Goal: Task Accomplishment & Management: Manage account settings

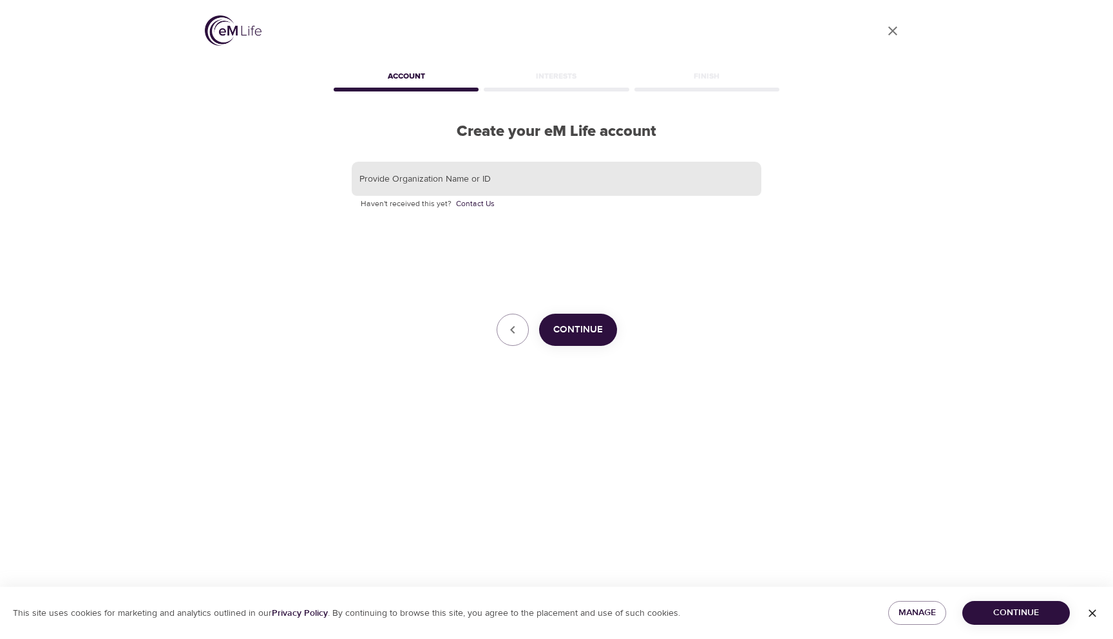
click at [496, 176] on input "text" at bounding box center [557, 179] width 410 height 35
type input "e"
type input "Mastercard"
click at [580, 328] on span "Continue" at bounding box center [578, 329] width 50 height 17
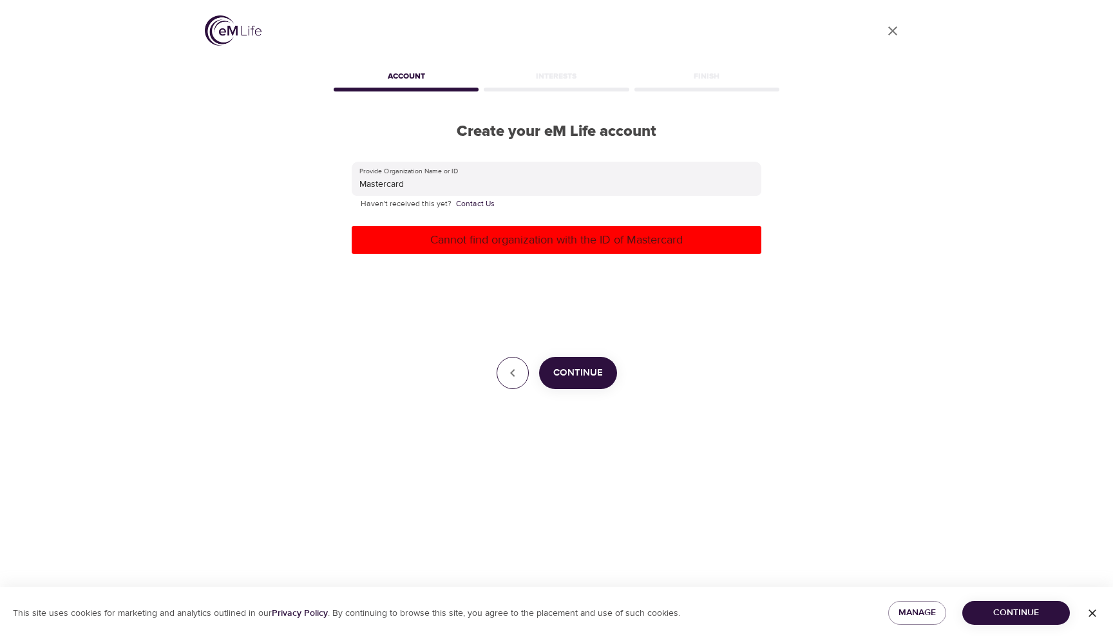
click at [506, 365] on button "button" at bounding box center [513, 373] width 32 height 32
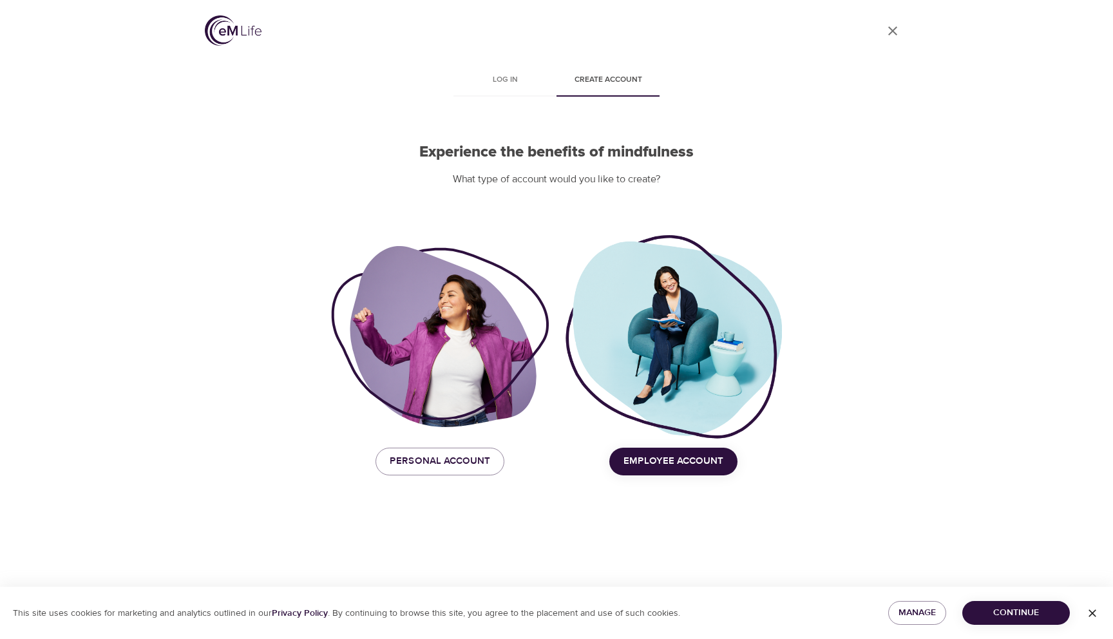
click at [692, 470] on span "Employee Account" at bounding box center [673, 461] width 100 height 17
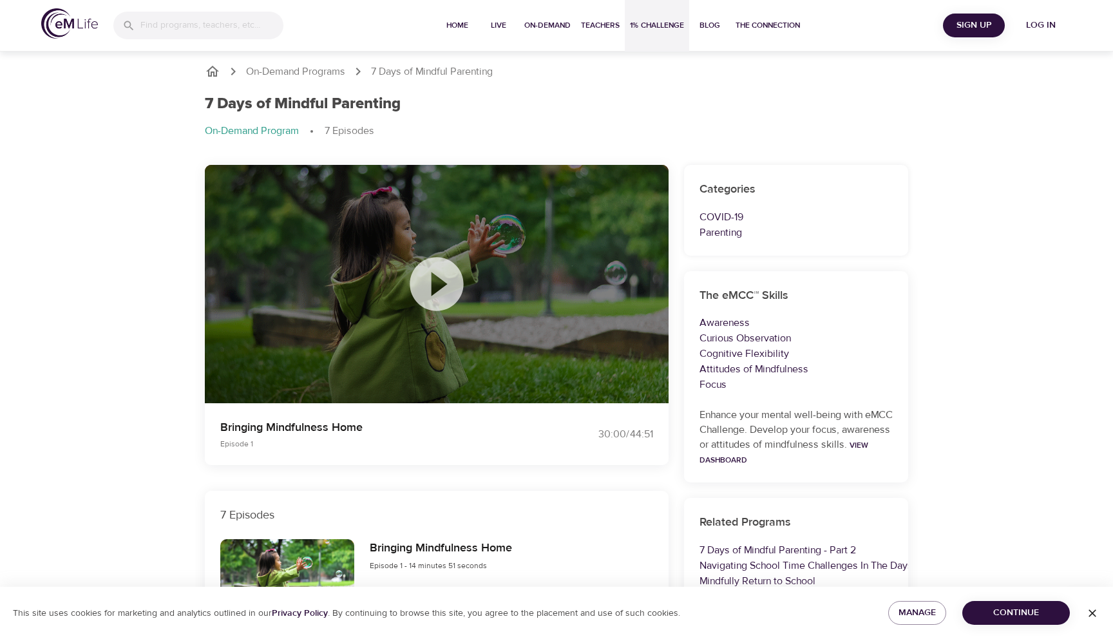
click at [661, 33] on button "1% Challenge" at bounding box center [657, 26] width 64 height 52
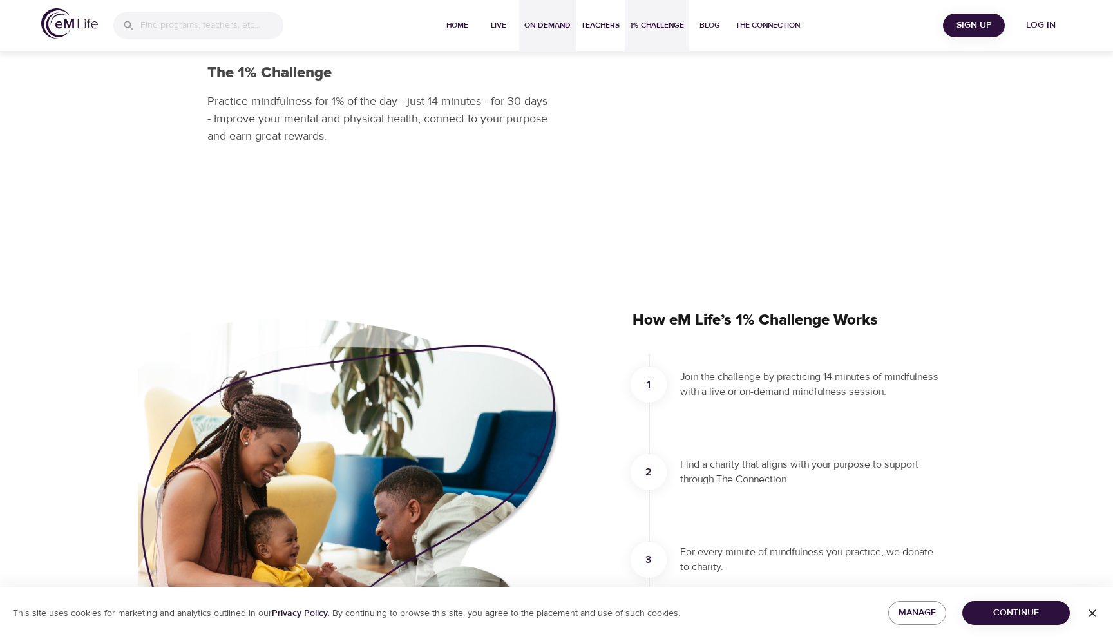
click at [533, 39] on button "On-Demand" at bounding box center [547, 26] width 57 height 52
select select "recent"
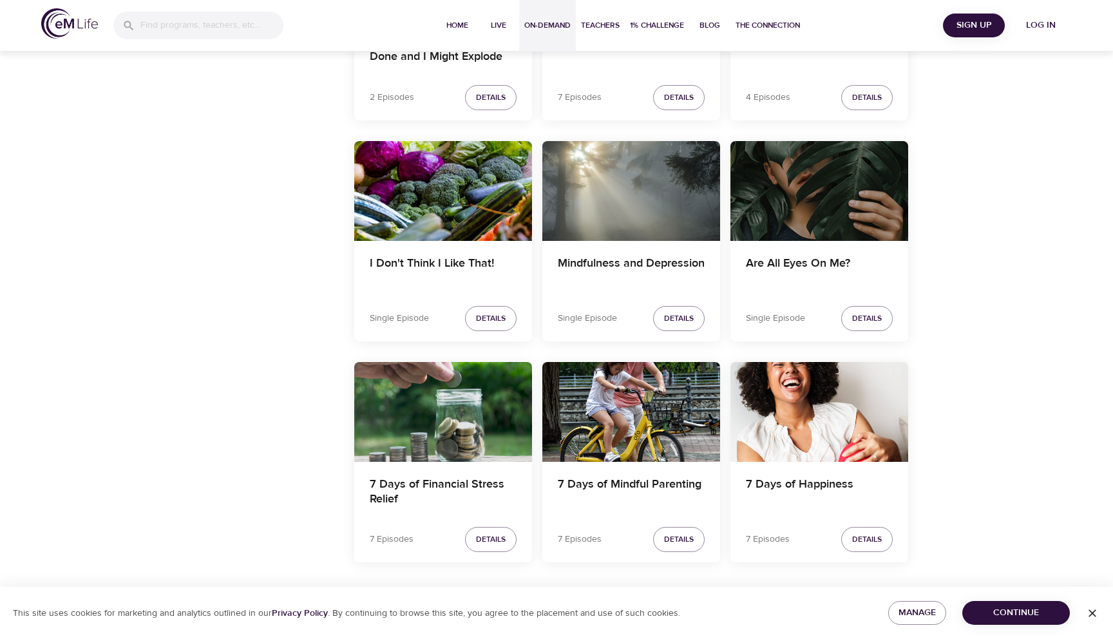
scroll to position [2121, 0]
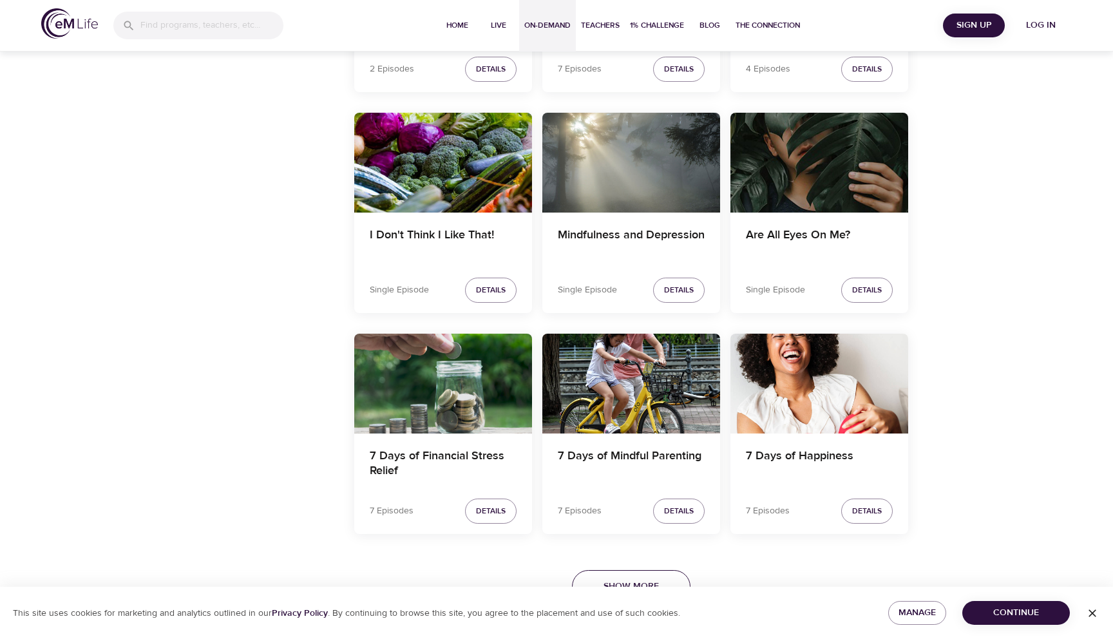
click at [665, 580] on button "Show More" at bounding box center [631, 586] width 119 height 33
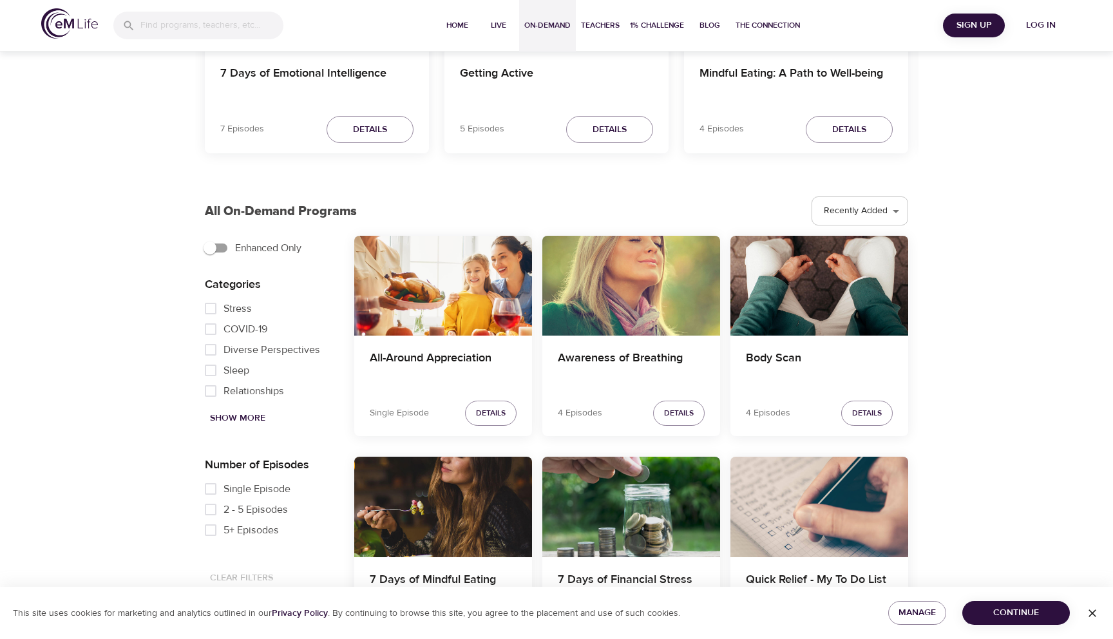
scroll to position [237, 0]
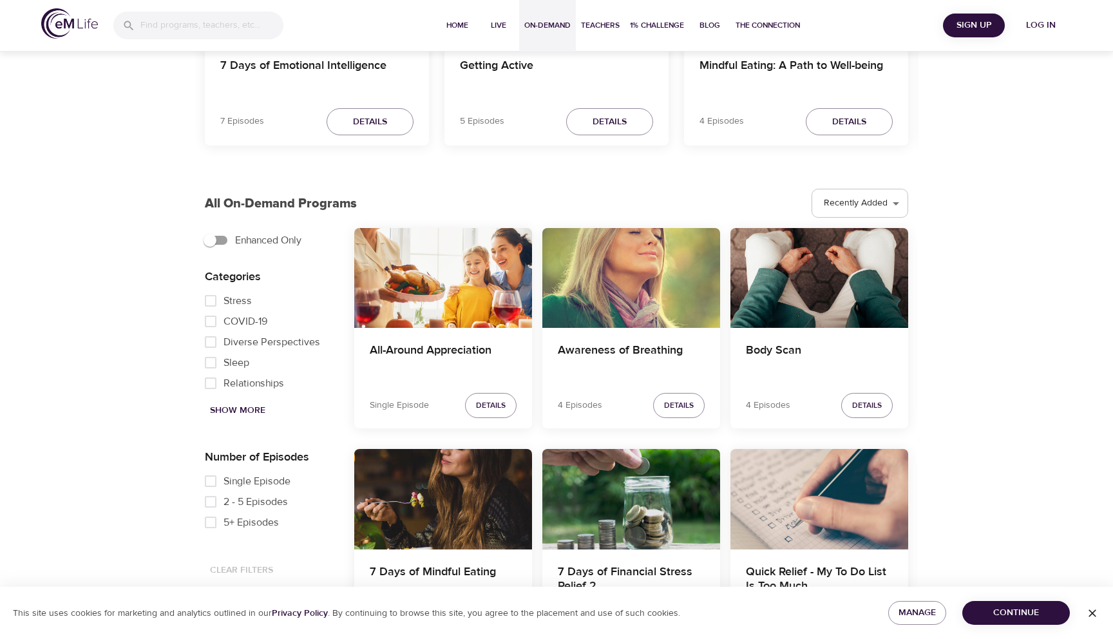
click at [260, 408] on span "Show More" at bounding box center [237, 411] width 55 height 16
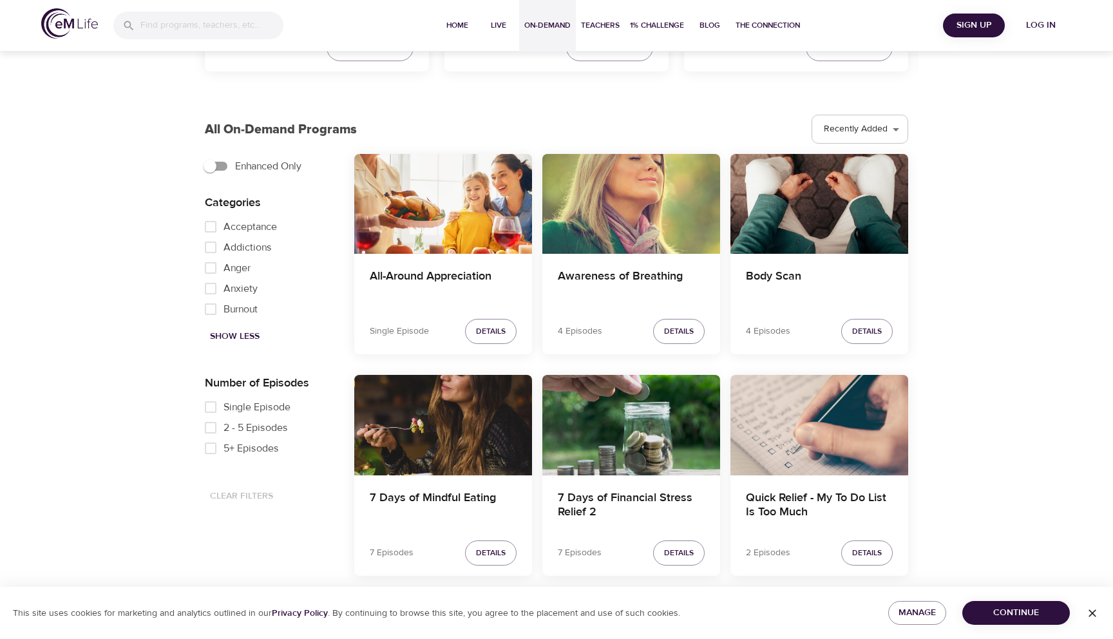
scroll to position [310, 0]
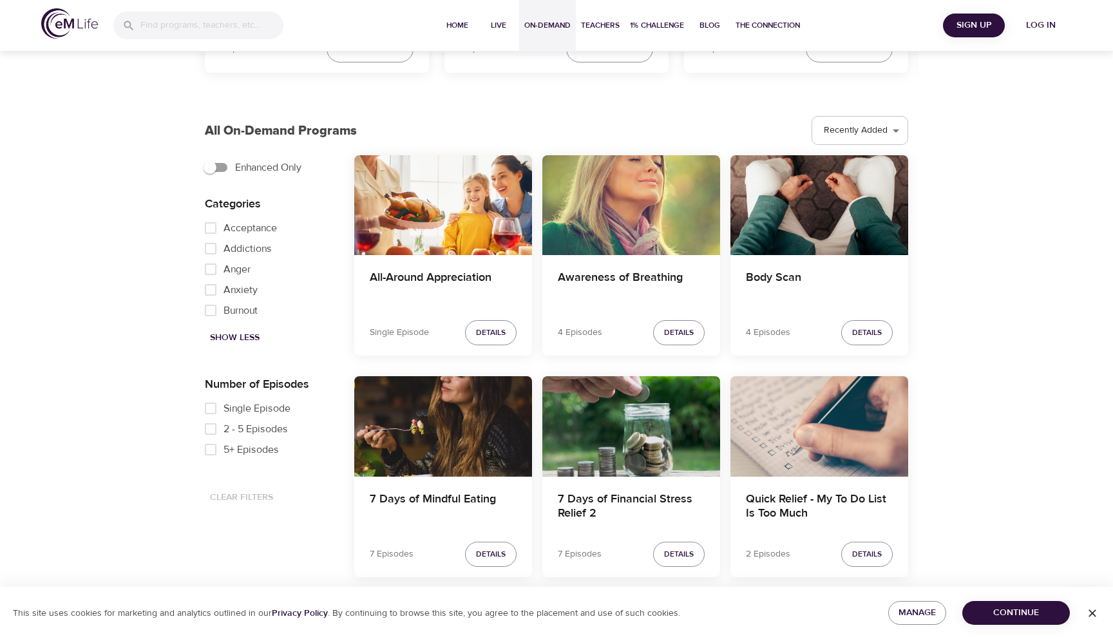
click at [223, 332] on span "Show Less" at bounding box center [235, 338] width 50 height 16
click at [207, 235] on input "Stress" at bounding box center [211, 228] width 26 height 21
checkbox input "true"
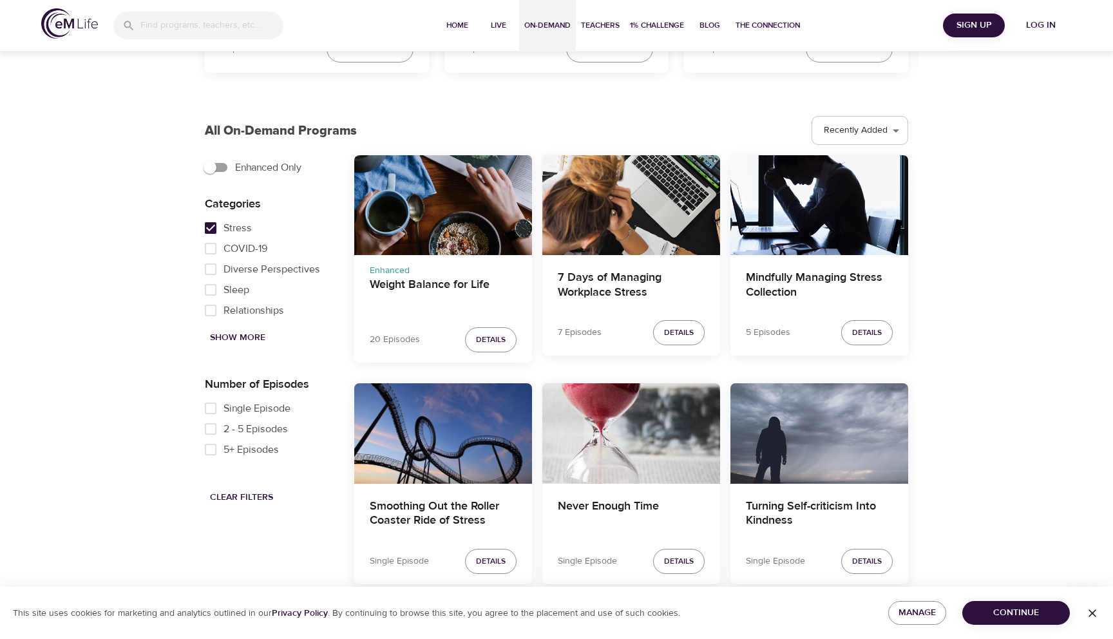
click at [220, 331] on span "Show More" at bounding box center [237, 338] width 55 height 16
click at [206, 292] on input "Anxiety" at bounding box center [211, 290] width 26 height 21
checkbox input "true"
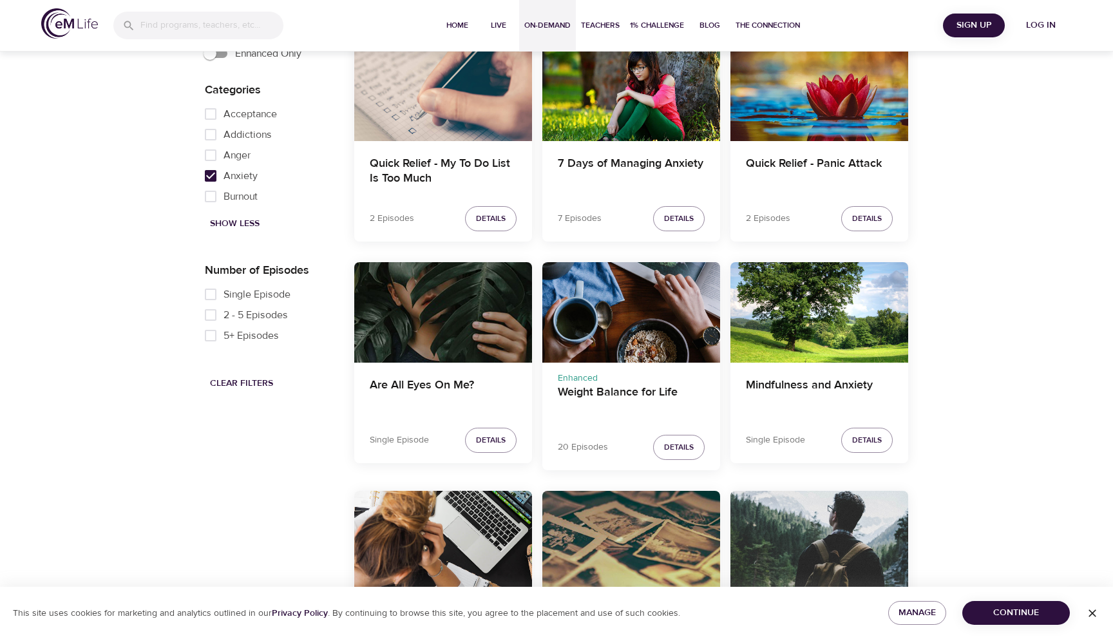
scroll to position [442, 0]
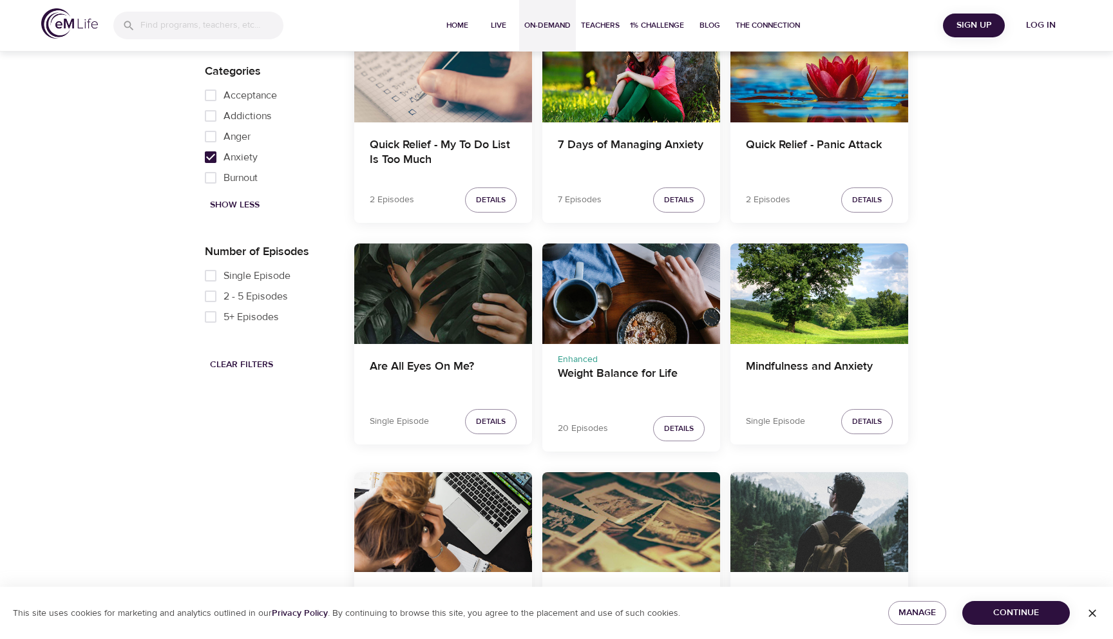
click at [413, 271] on div "Are All Eyes On Me?" at bounding box center [443, 293] width 178 height 100
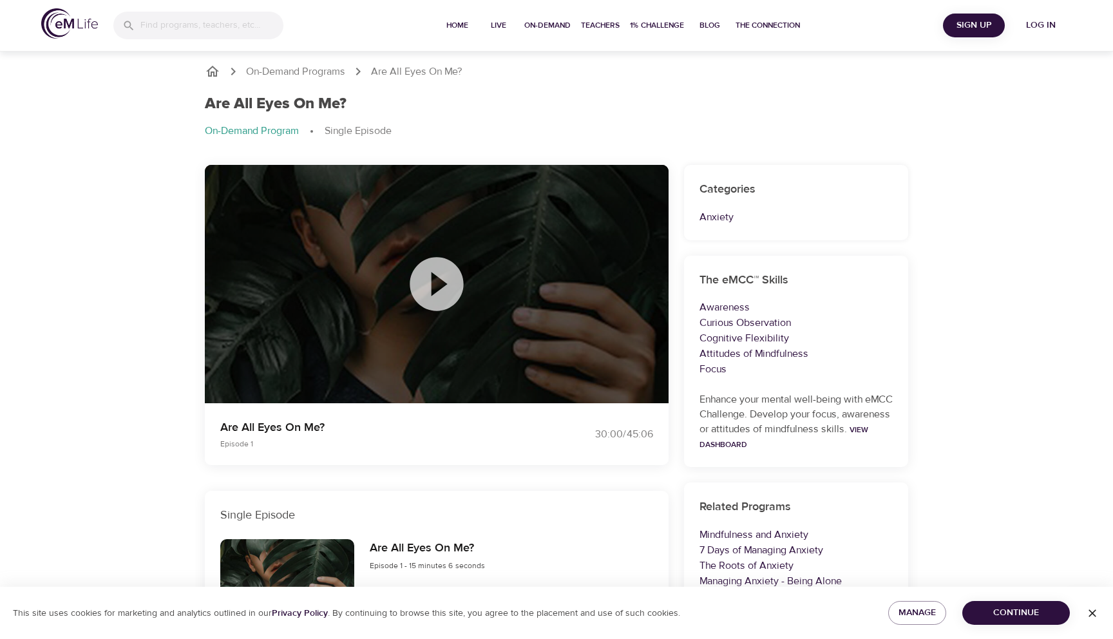
click at [444, 273] on icon at bounding box center [436, 283] width 53 height 53
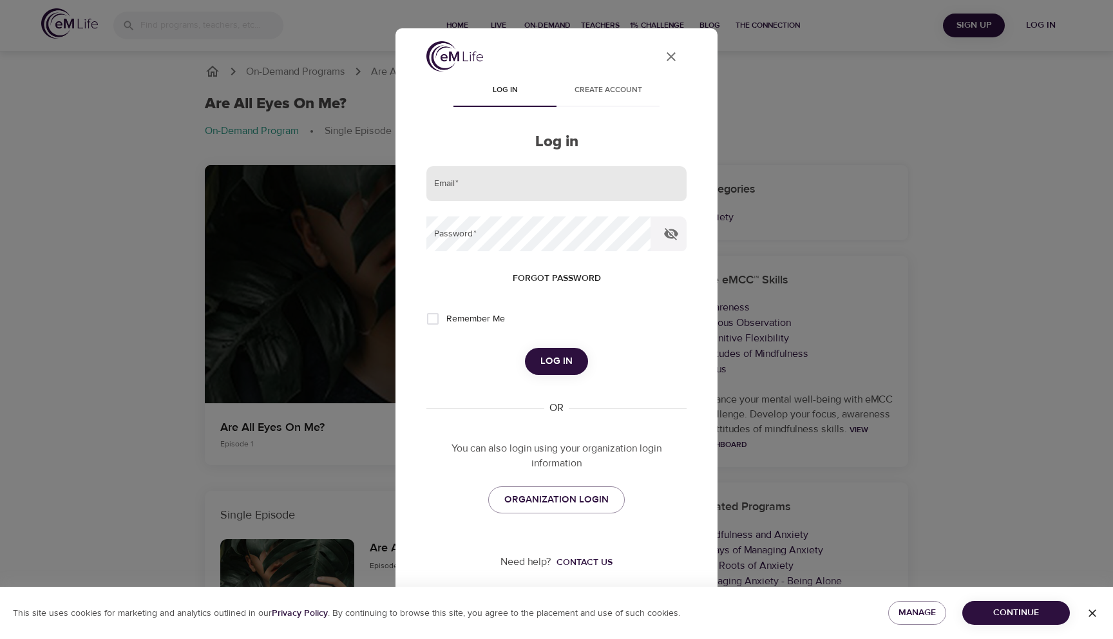
click at [519, 176] on input "email" at bounding box center [556, 183] width 260 height 35
type input "[EMAIL_ADDRESS][DOMAIN_NAME]"
click at [541, 276] on span "Forgot password" at bounding box center [557, 279] width 88 height 16
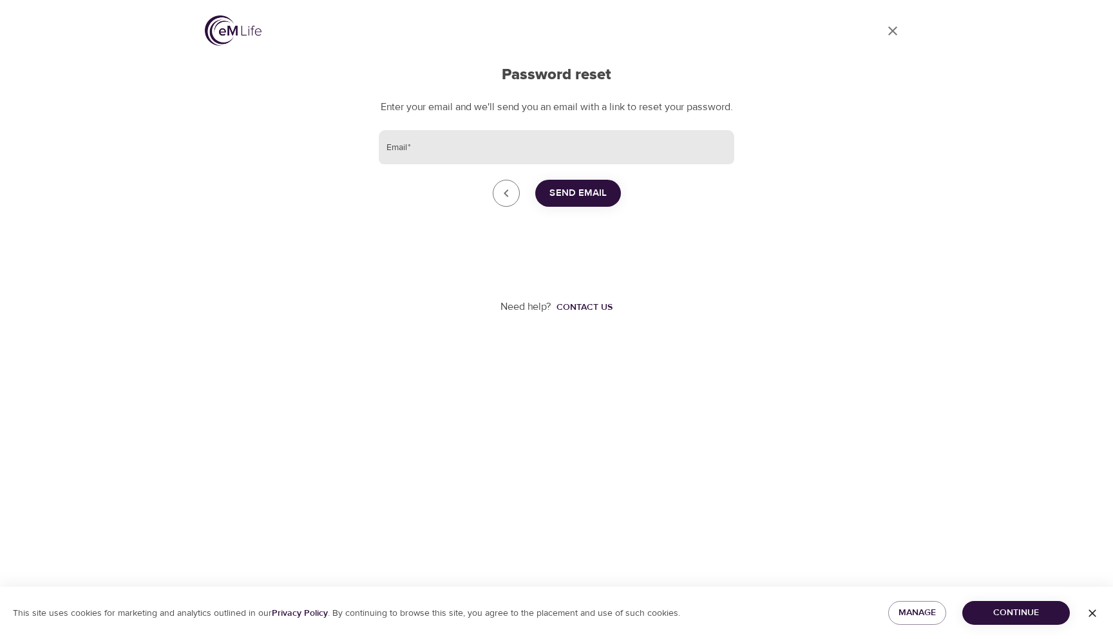
click at [553, 165] on input "Email   *" at bounding box center [557, 147] width 356 height 35
type input "[EMAIL_ADDRESS][DOMAIN_NAME]"
click at [574, 202] on span "Send Email" at bounding box center [577, 193] width 57 height 17
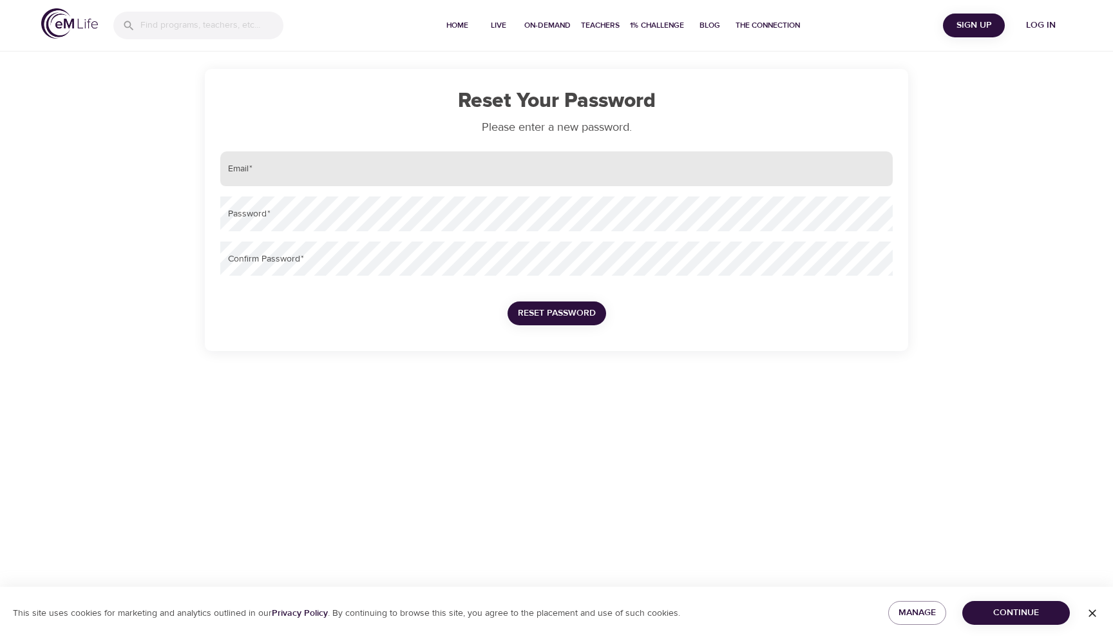
click at [658, 184] on input "email" at bounding box center [556, 168] width 672 height 35
type input "[EMAIL_ADDRESS][DOMAIN_NAME]"
click at [411, 238] on div "Confirm Password   *" at bounding box center [556, 258] width 683 height 45
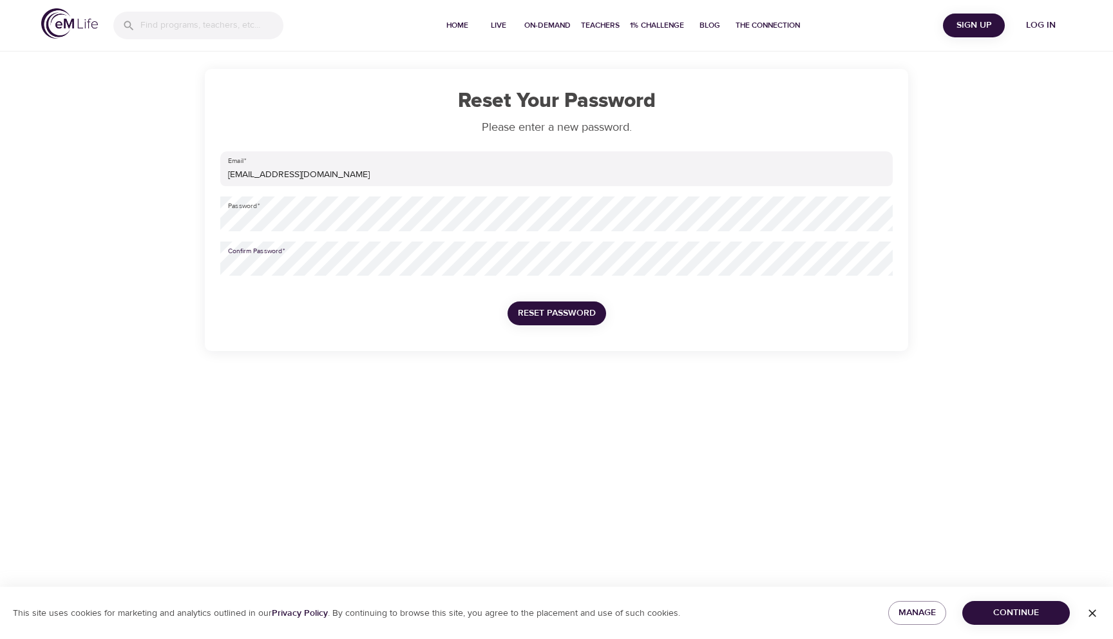
click at [567, 315] on span "Reset Password" at bounding box center [557, 313] width 78 height 16
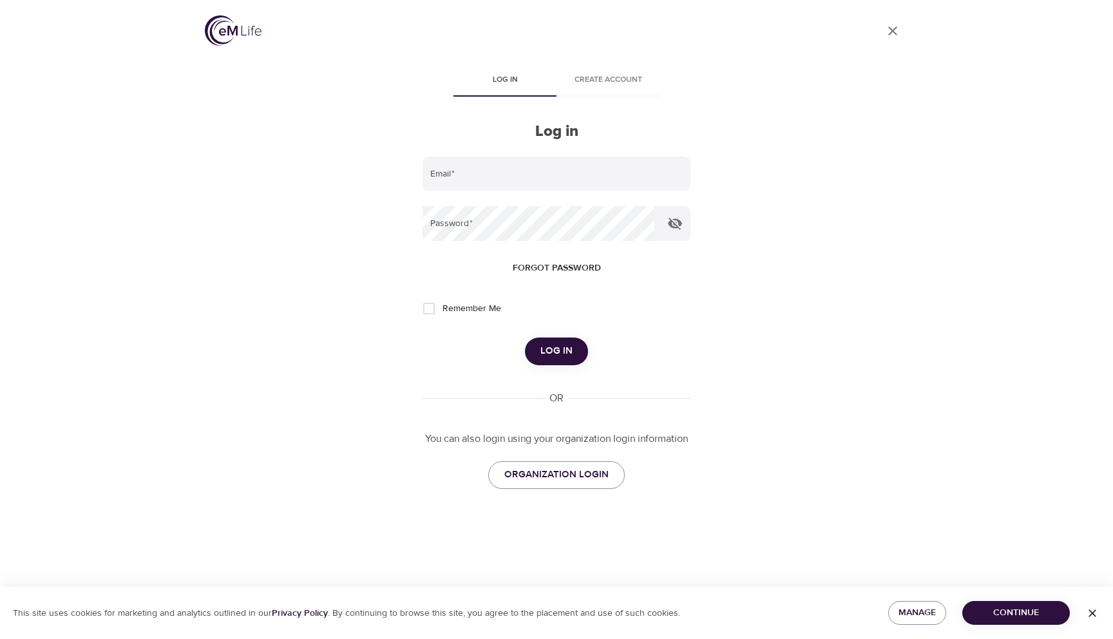
click at [580, 154] on div "Log in Create account Log in Email   * Password   * Forgot password Remember Me…" at bounding box center [557, 285] width 268 height 439
click at [511, 187] on input "email" at bounding box center [557, 174] width 268 height 35
type input "[EMAIL_ADDRESS][DOMAIN_NAME]"
click at [426, 309] on input "Remember Me" at bounding box center [428, 308] width 27 height 27
checkbox input "true"
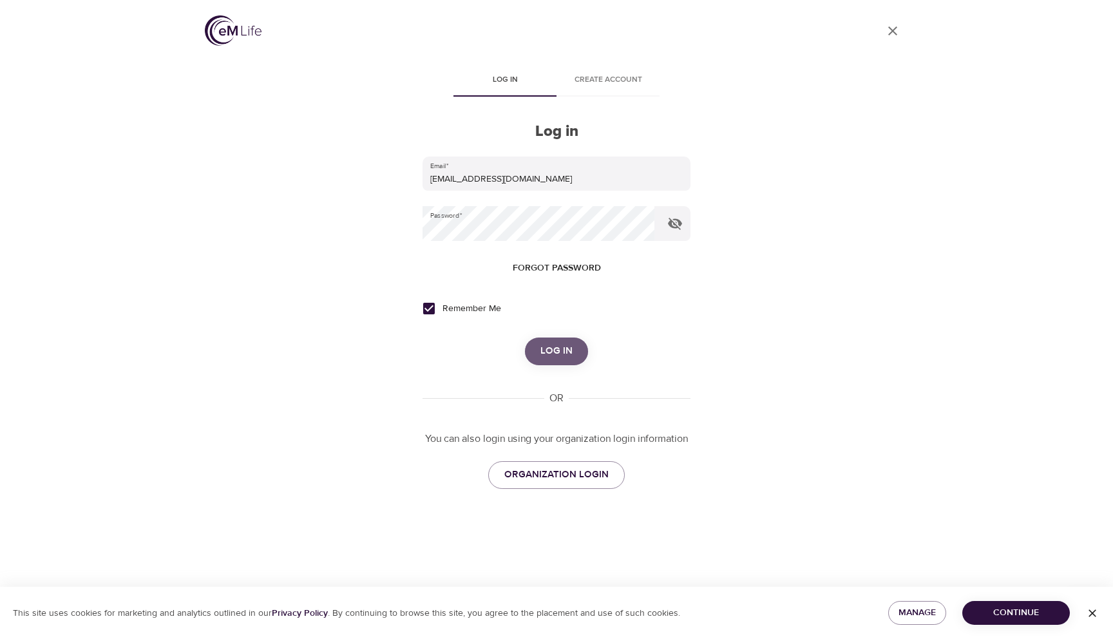
click at [546, 348] on span "Log in" at bounding box center [556, 351] width 32 height 17
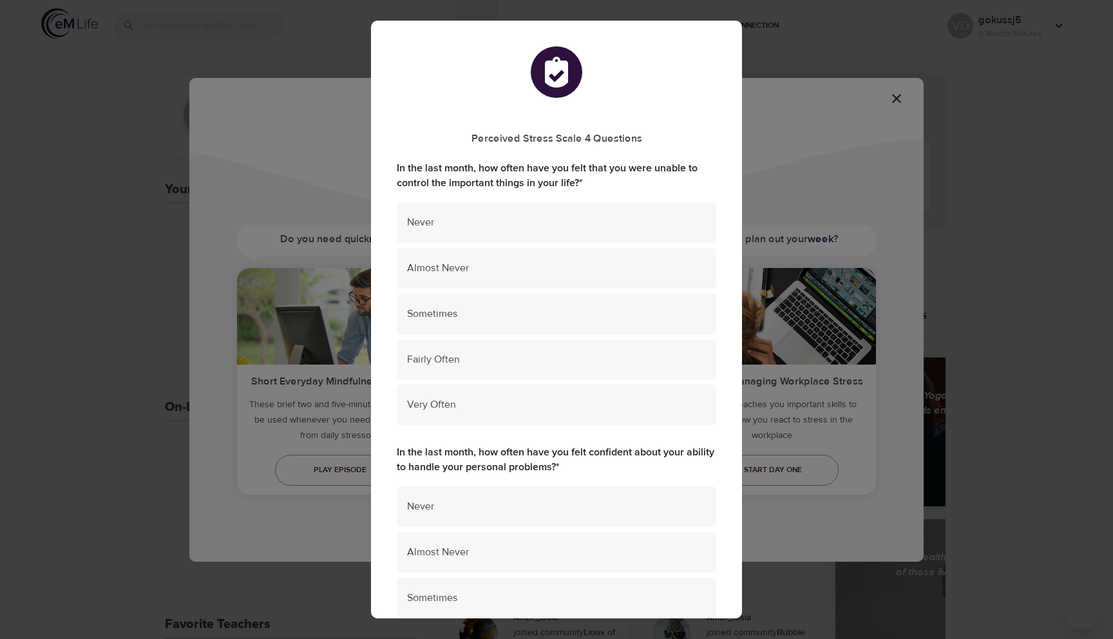
click at [837, 158] on div "Perceived Stress Scale 4 Questions In the last month, how often have you felt t…" at bounding box center [556, 319] width 1113 height 639
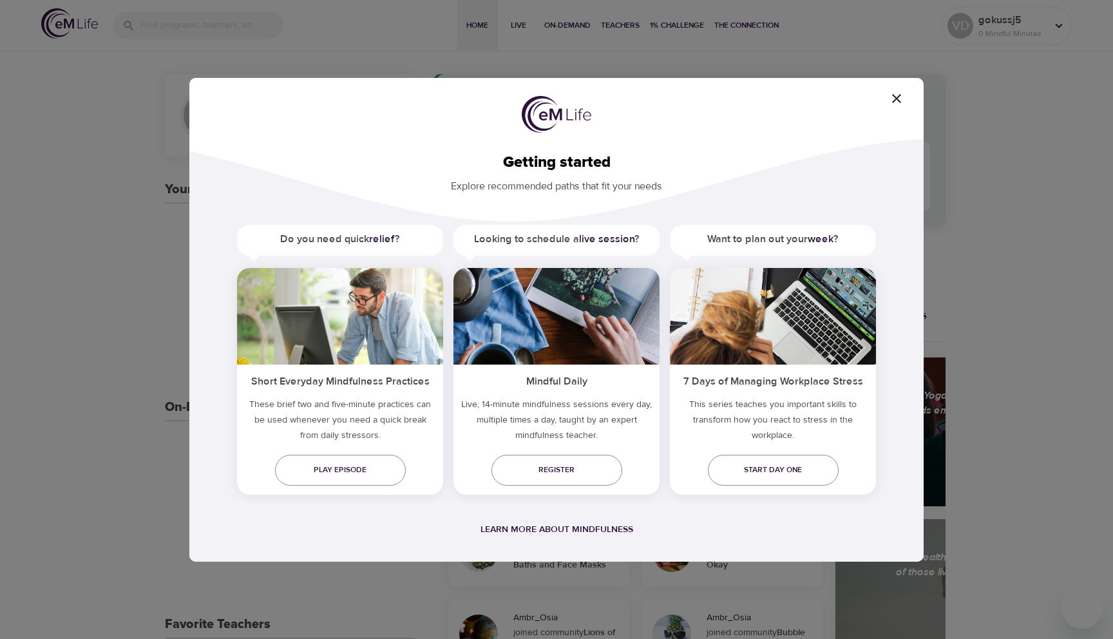
click at [889, 101] on icon "button" at bounding box center [896, 98] width 15 height 15
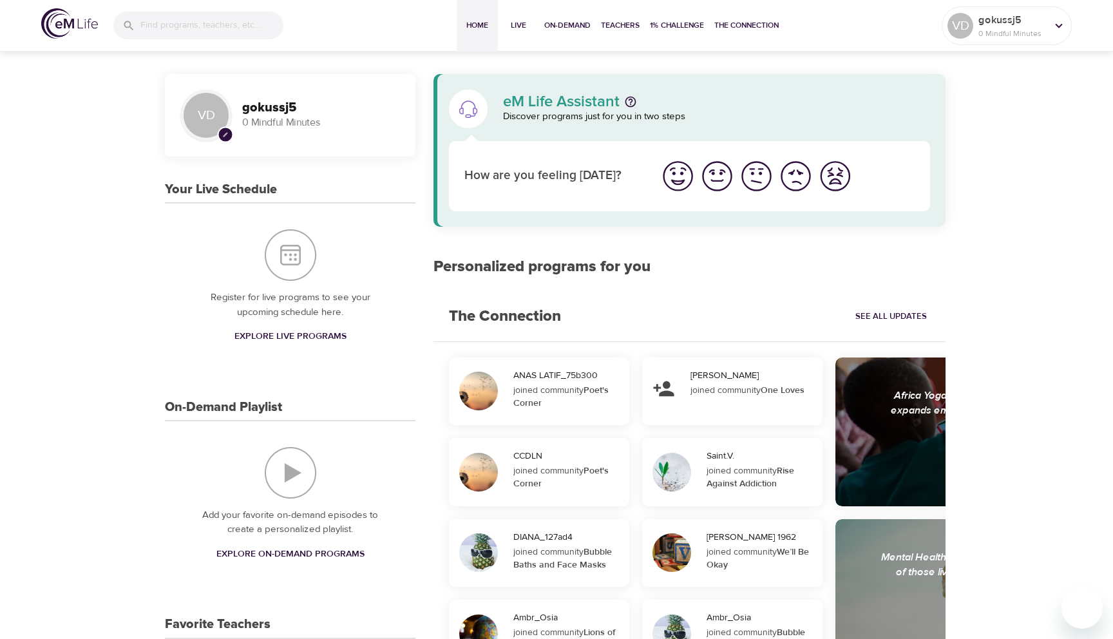
click at [268, 33] on input "search" at bounding box center [211, 26] width 143 height 28
click at [1050, 20] on div at bounding box center [1058, 25] width 19 height 19
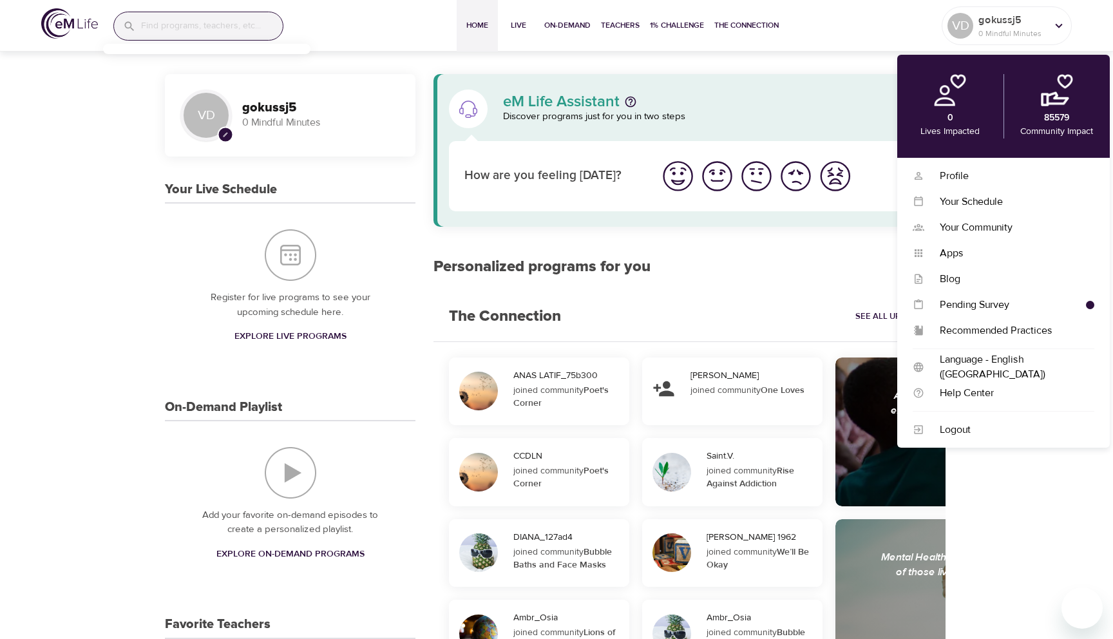
click at [822, 247] on div at bounding box center [821, 241] width 263 height 15
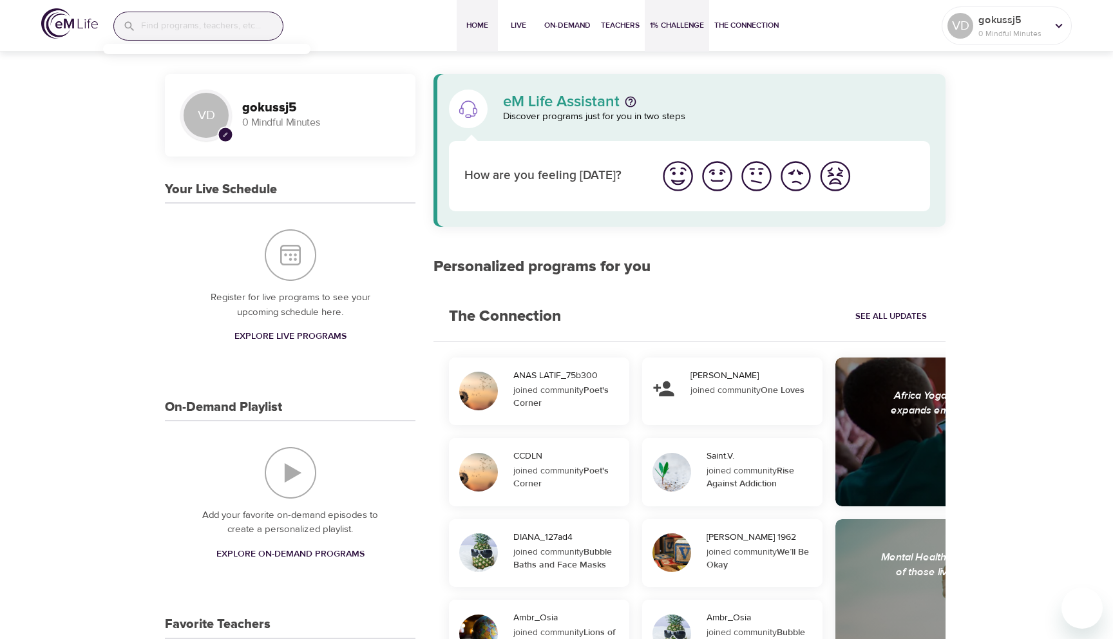
click at [669, 32] on span "1% Challenge" at bounding box center [677, 26] width 54 height 14
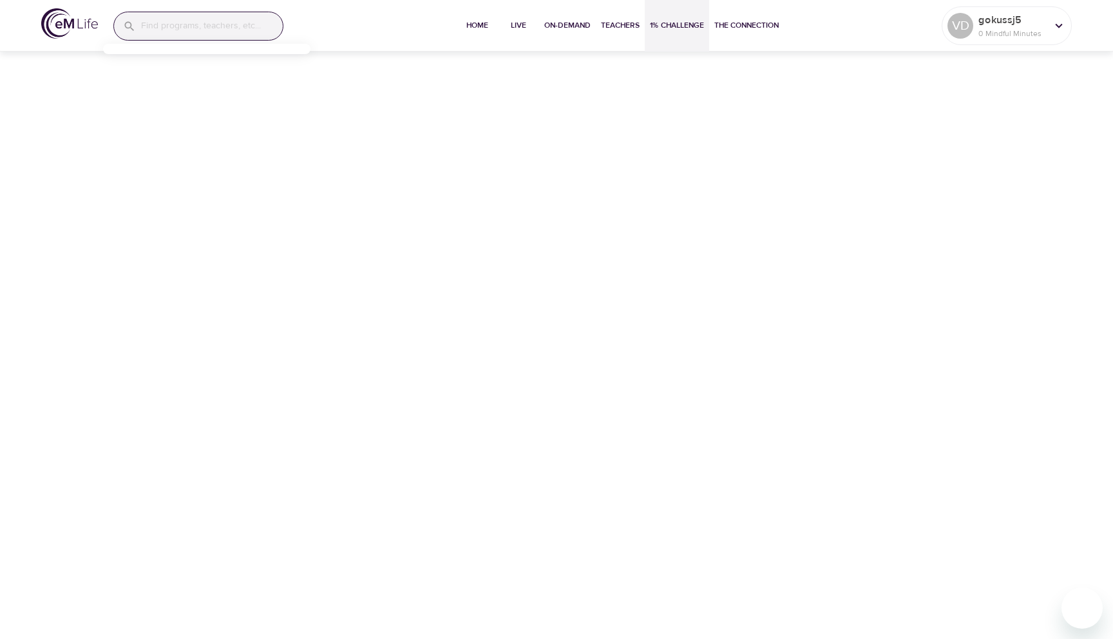
click at [246, 28] on input "search" at bounding box center [212, 26] width 142 height 28
click at [200, 23] on input "search" at bounding box center [212, 26] width 142 height 28
type input "Anxiety"
click at [480, 26] on span "Home" at bounding box center [477, 26] width 31 height 14
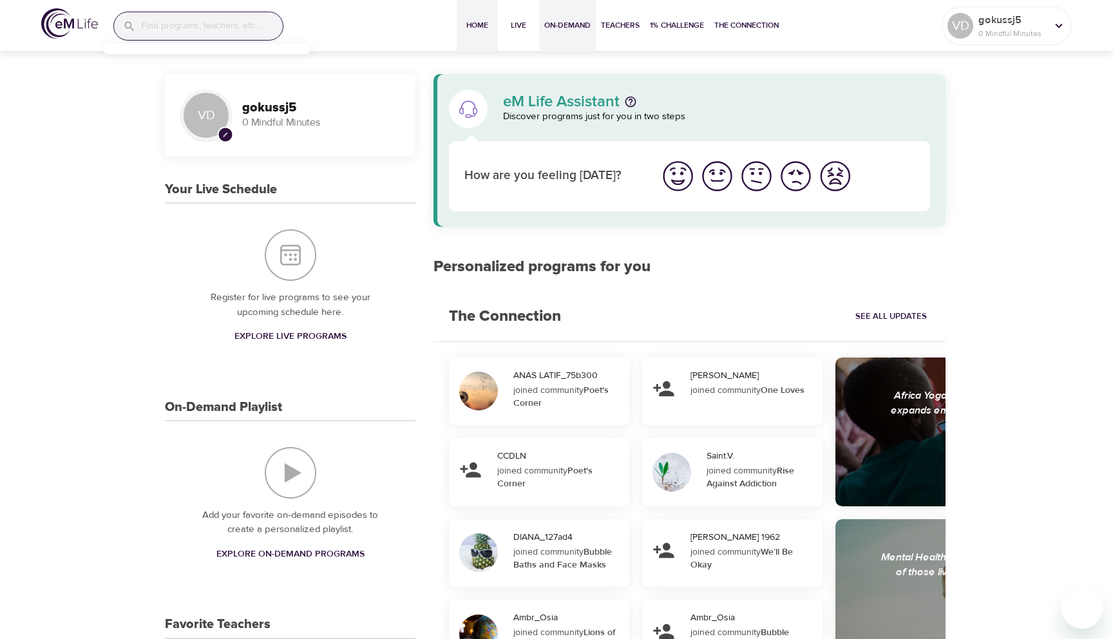
click at [552, 23] on span "On-Demand" at bounding box center [567, 26] width 46 height 14
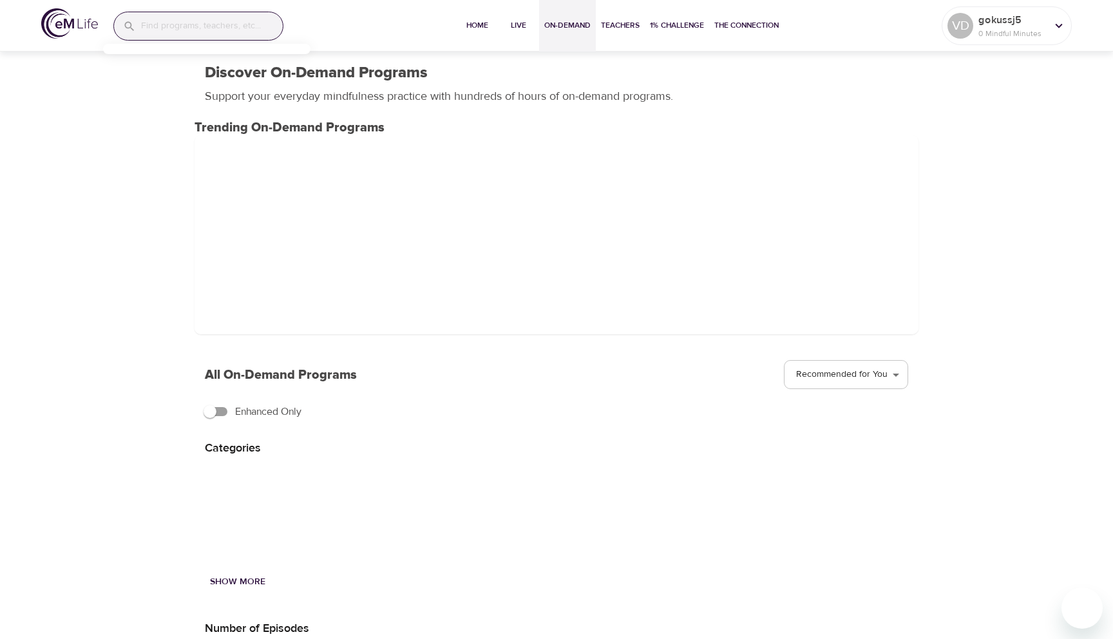
scroll to position [124, 0]
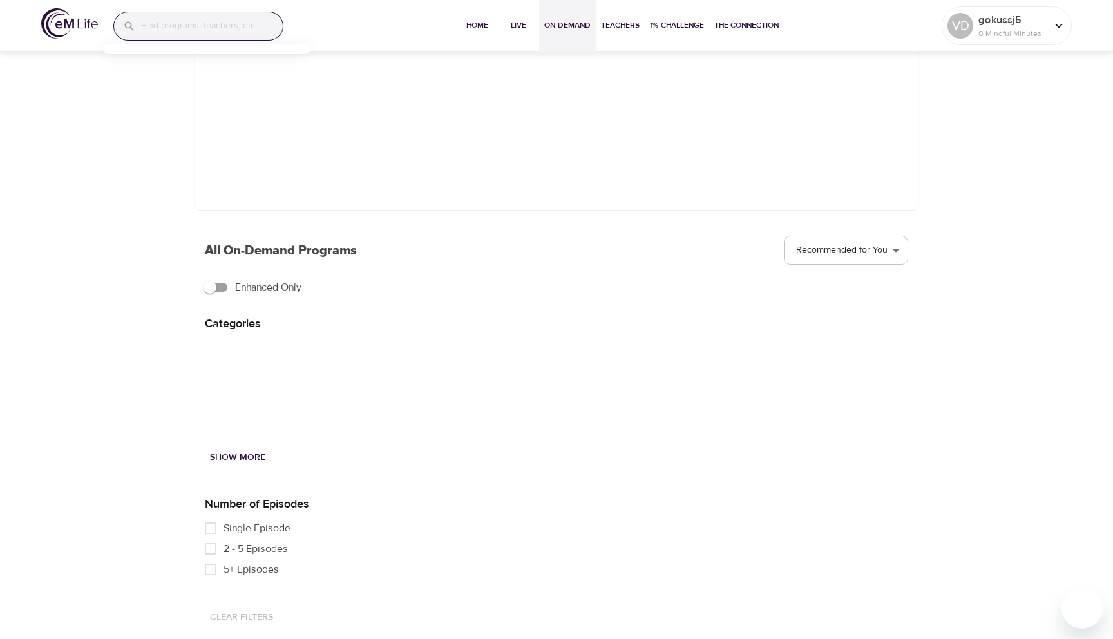
click at [210, 280] on input "Enhanced Only" at bounding box center [209, 287] width 73 height 24
click at [210, 280] on input "Enhanced Only" at bounding box center [222, 287] width 73 height 24
click at [210, 280] on input "Enhanced Only" at bounding box center [209, 287] width 73 height 24
click at [210, 280] on input "Enhanced Only" at bounding box center [222, 287] width 73 height 24
checkbox input "false"
